Goal: Task Accomplishment & Management: Use online tool/utility

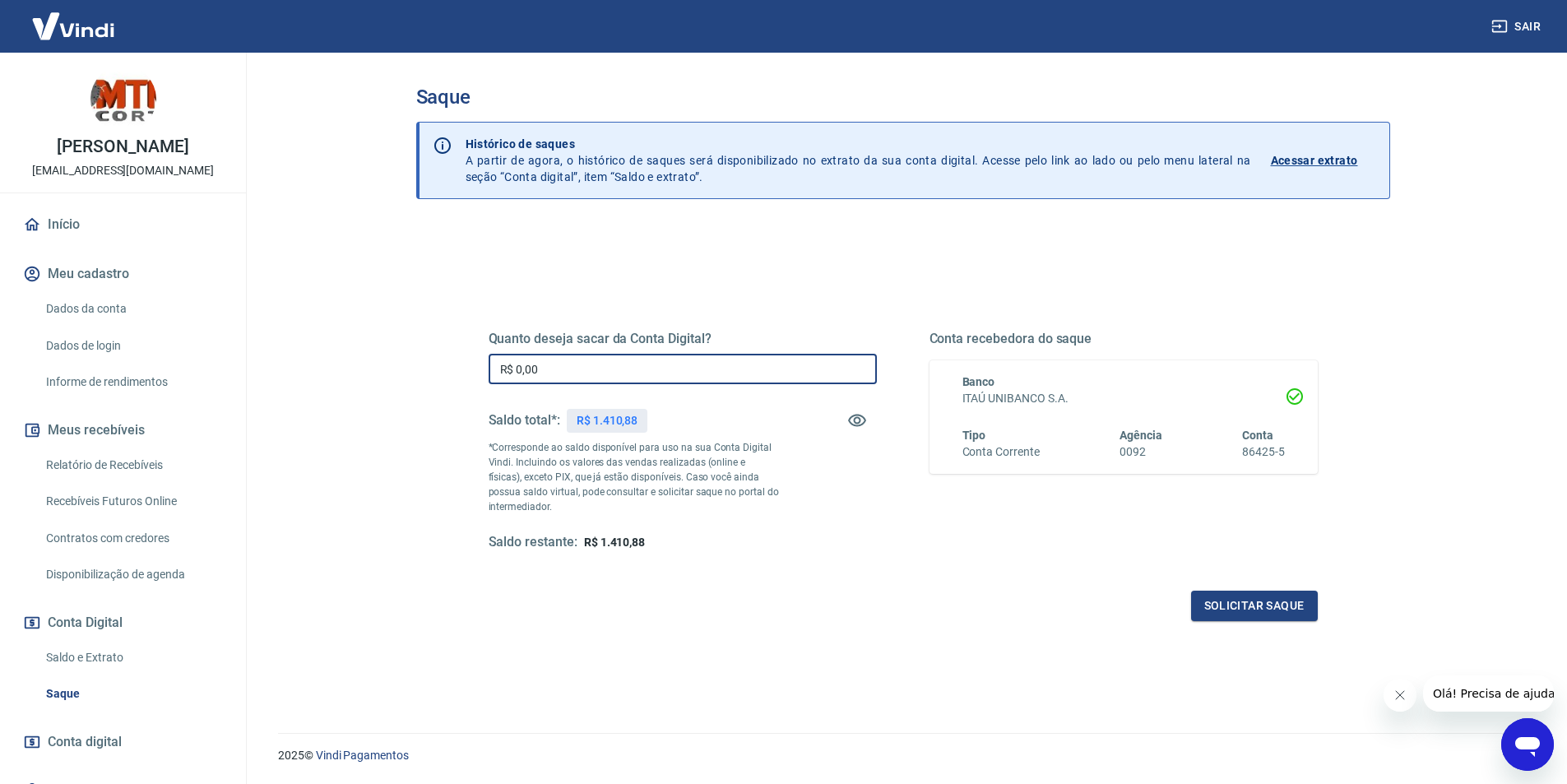
click at [561, 373] on input "R$ 0,00" at bounding box center [682, 368] width 388 height 31
type input "R$ 1.410,88"
click at [1260, 588] on div "Quanto deseja sacar da Conta Digital? R$ 1.410,88 ​ Saldo total*: R$ 1.410,88 *…" at bounding box center [902, 456] width 829 height 329
click at [1249, 610] on button "Solicitar saque" at bounding box center [1254, 605] width 126 height 31
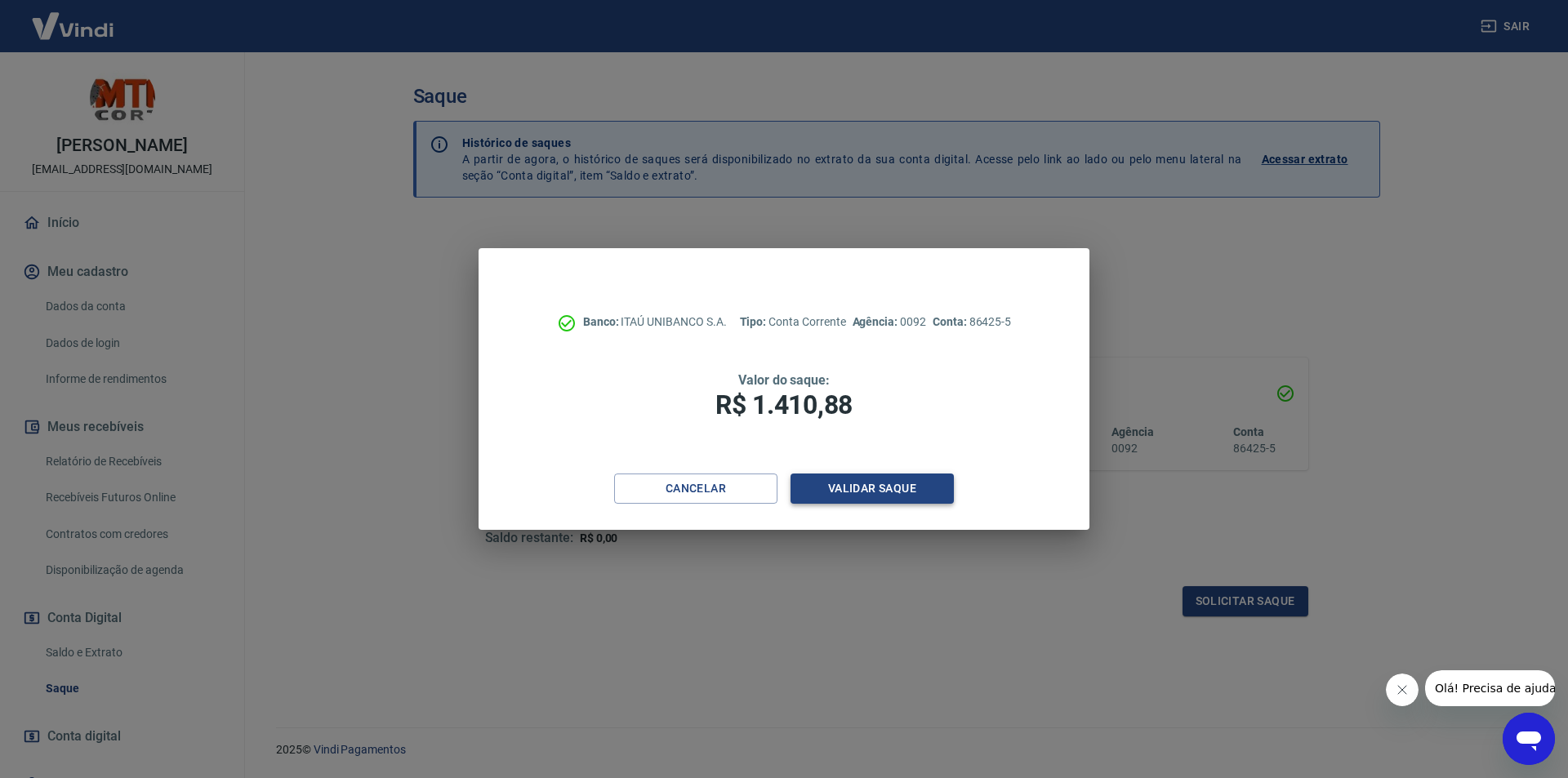
click at [847, 492] on button "Validar saque" at bounding box center [872, 488] width 163 height 30
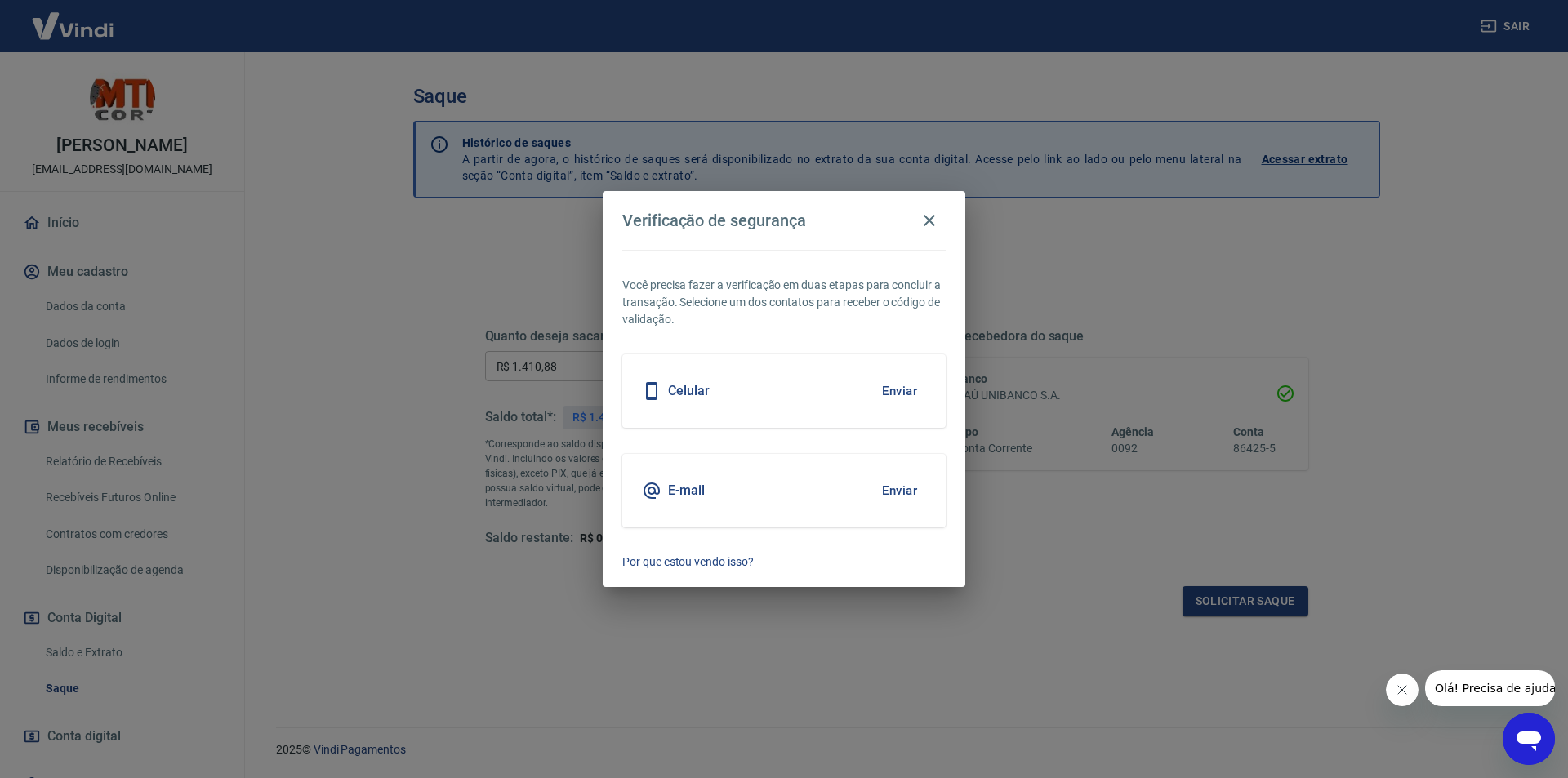
click at [904, 497] on button "Enviar" at bounding box center [899, 490] width 53 height 34
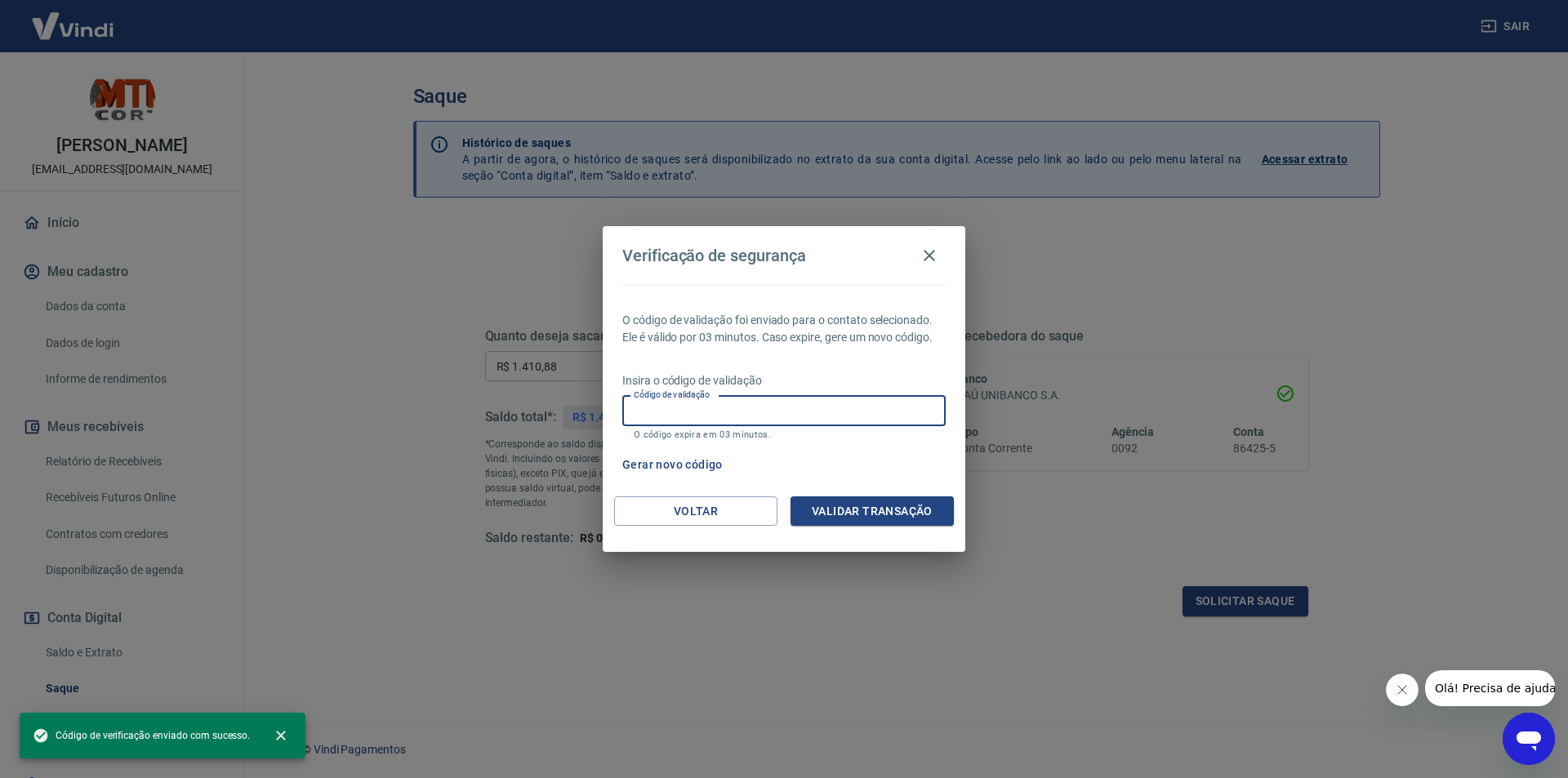
click at [746, 405] on input "Código de validação" at bounding box center [783, 411] width 323 height 30
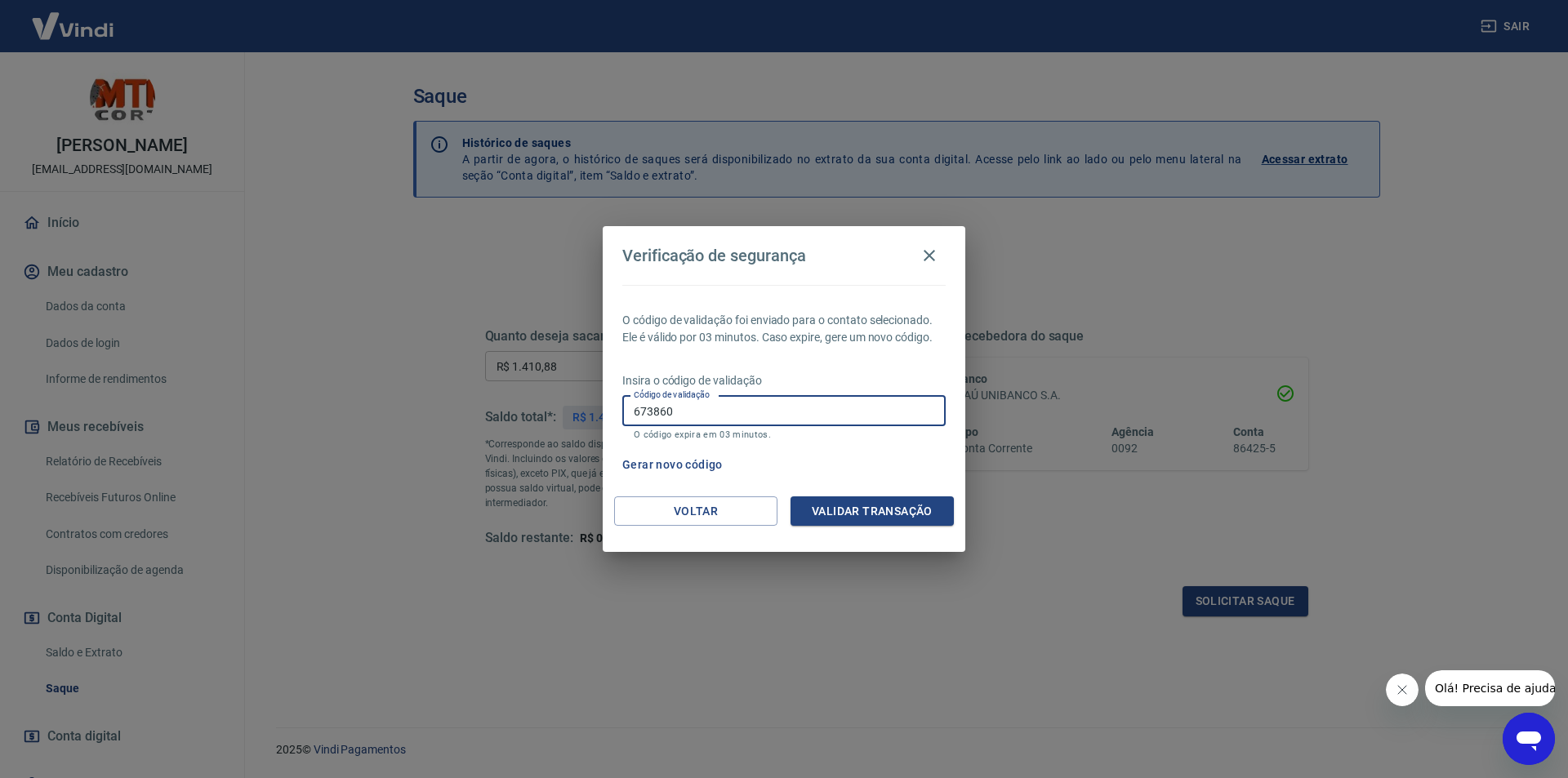
type input "673860"
click at [930, 517] on button "Validar transação" at bounding box center [872, 511] width 163 height 30
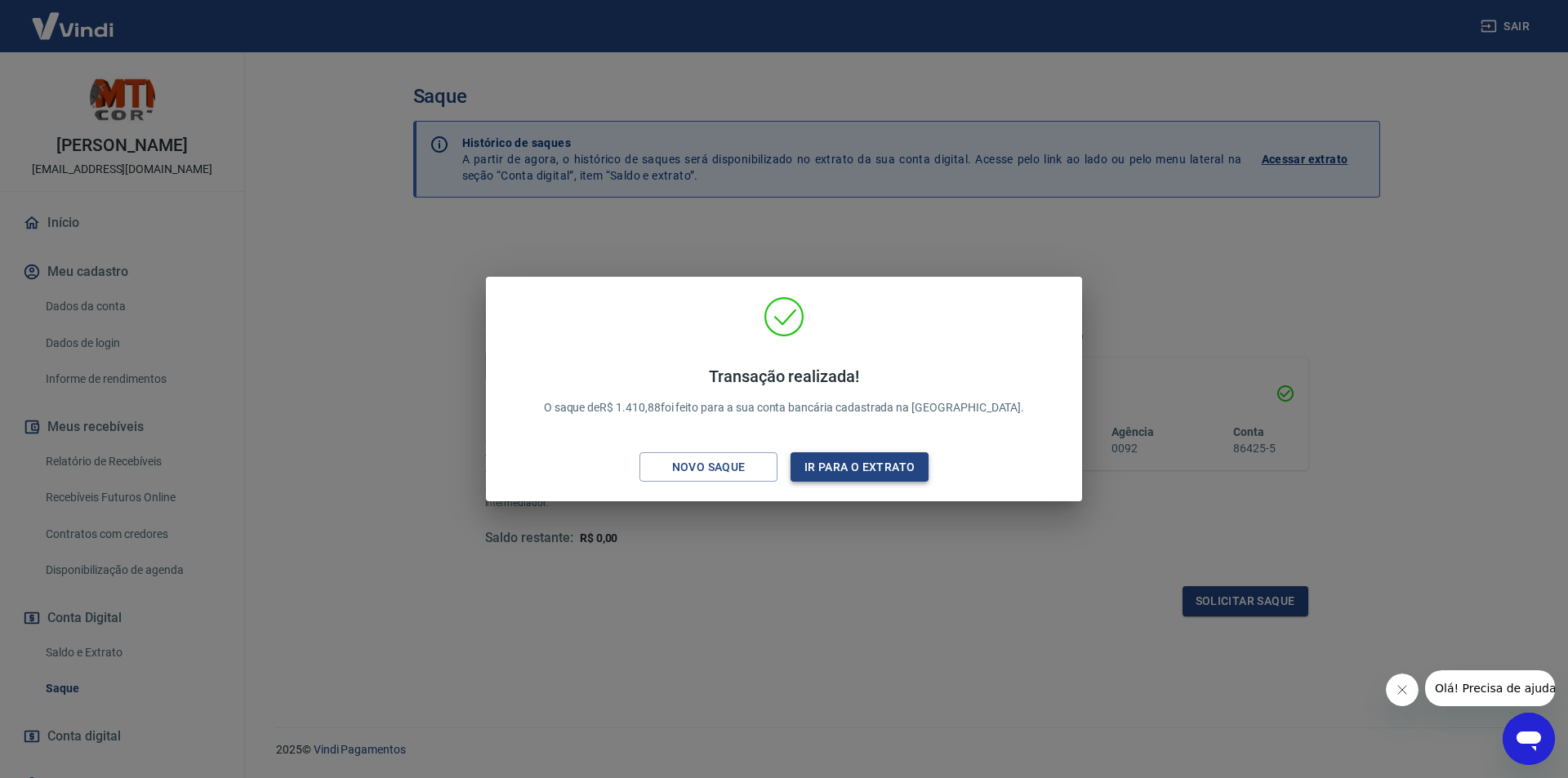
click at [859, 470] on button "Ir para o extrato" at bounding box center [860, 467] width 138 height 30
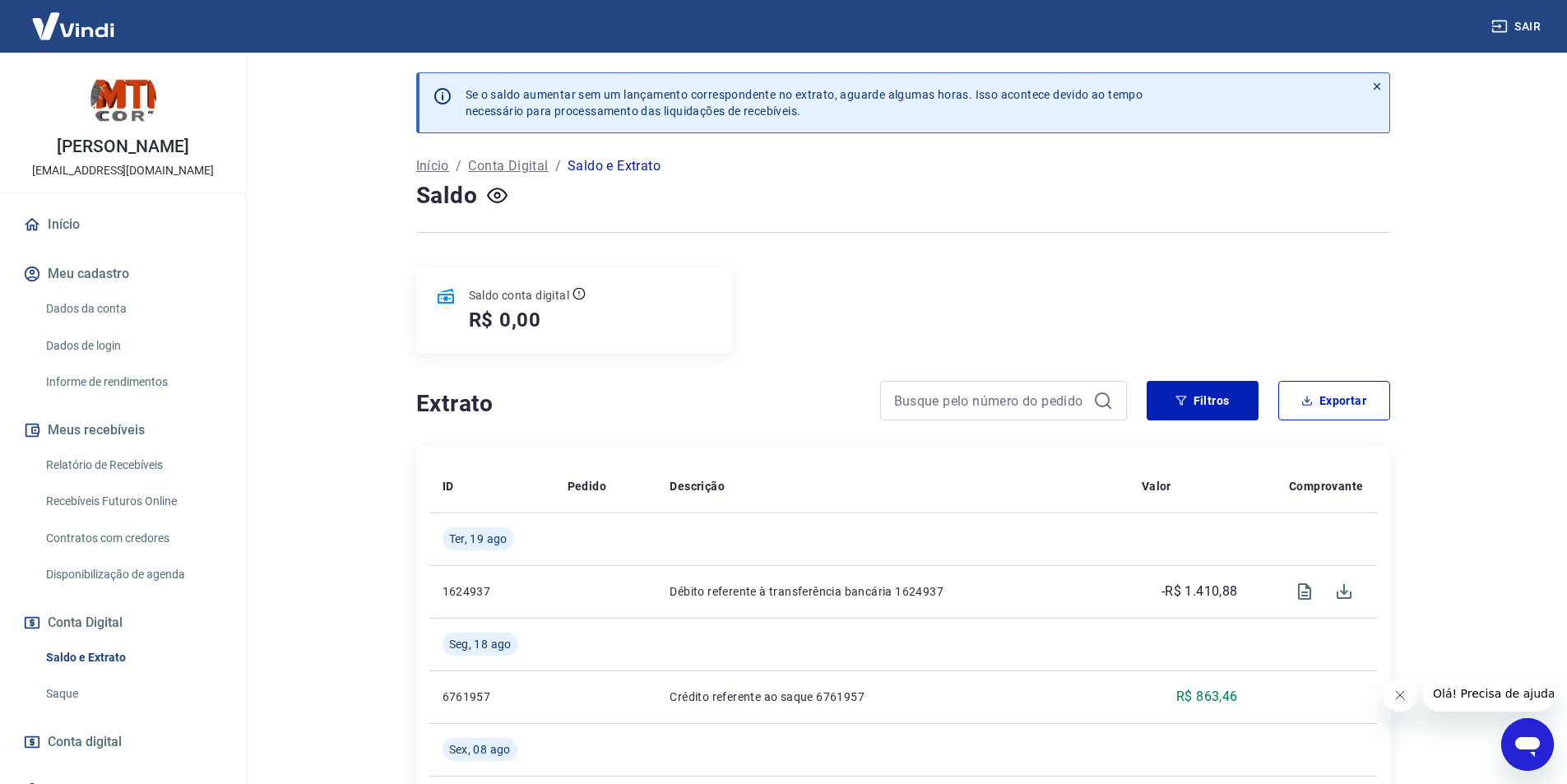
click at [116, 480] on link "Relatório de Recebíveis" at bounding box center [133, 465] width 187 height 33
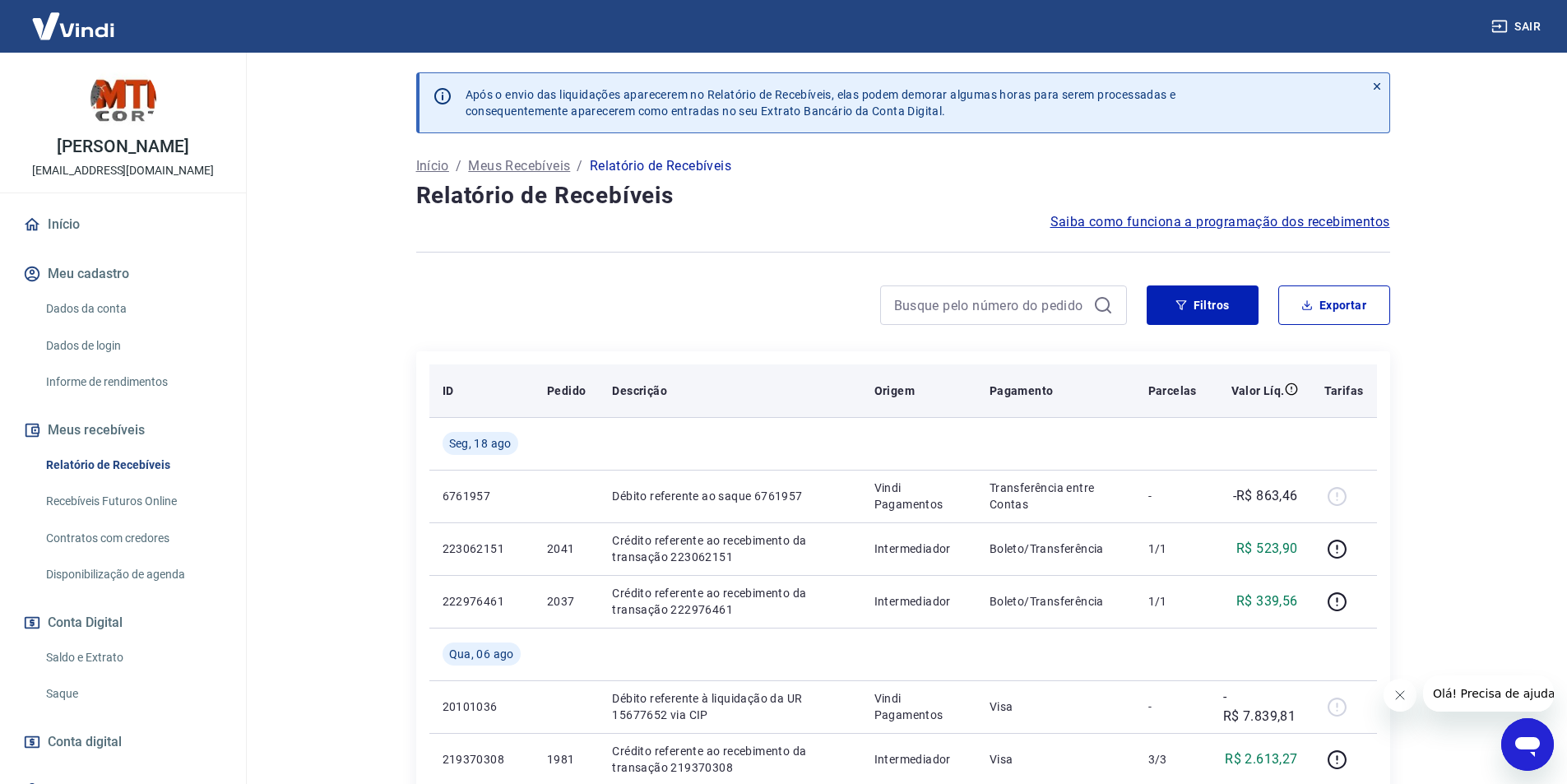
scroll to position [164, 0]
